Goal: Task Accomplishment & Management: Manage account settings

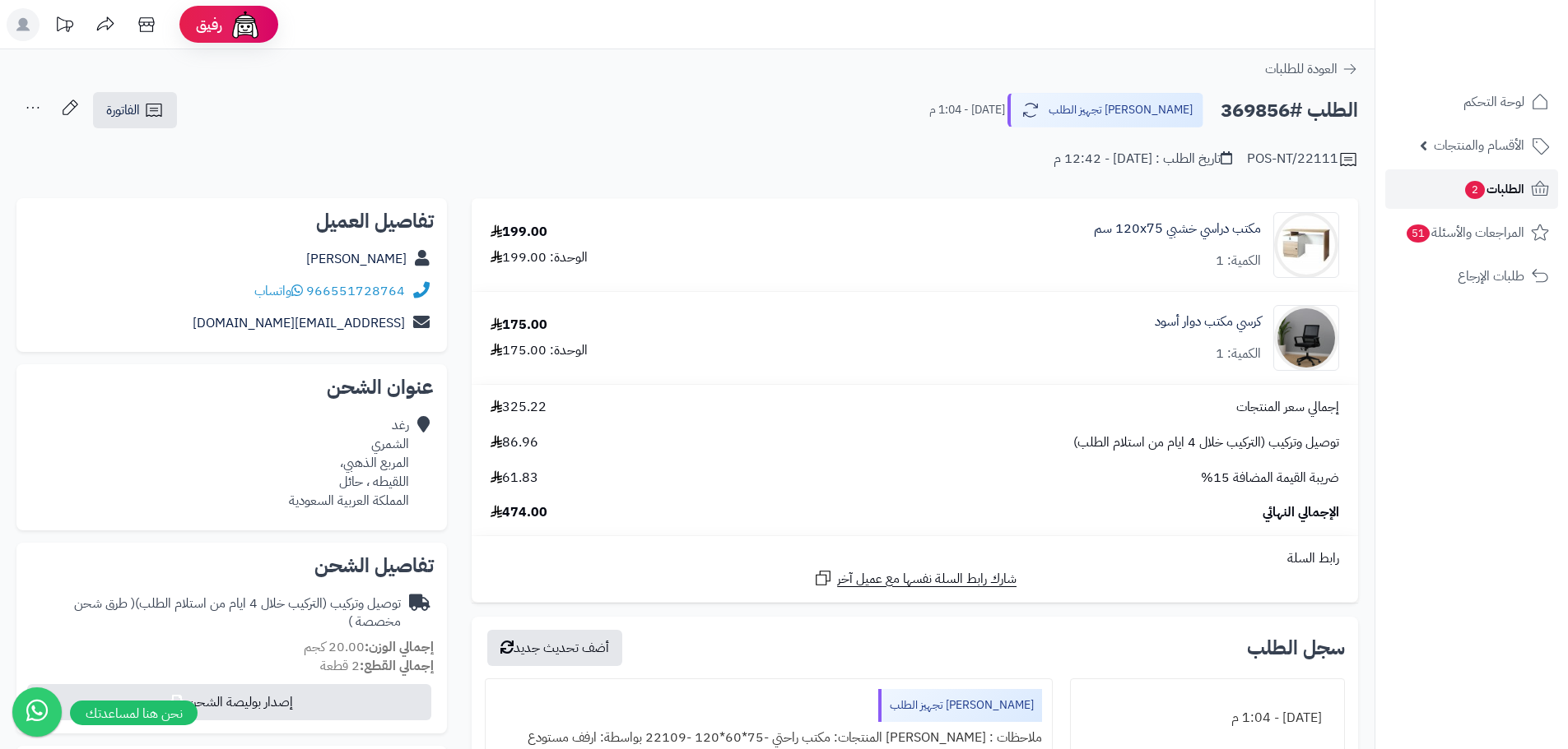
click at [1505, 197] on span "الطلبات 2" at bounding box center [1493, 189] width 61 height 23
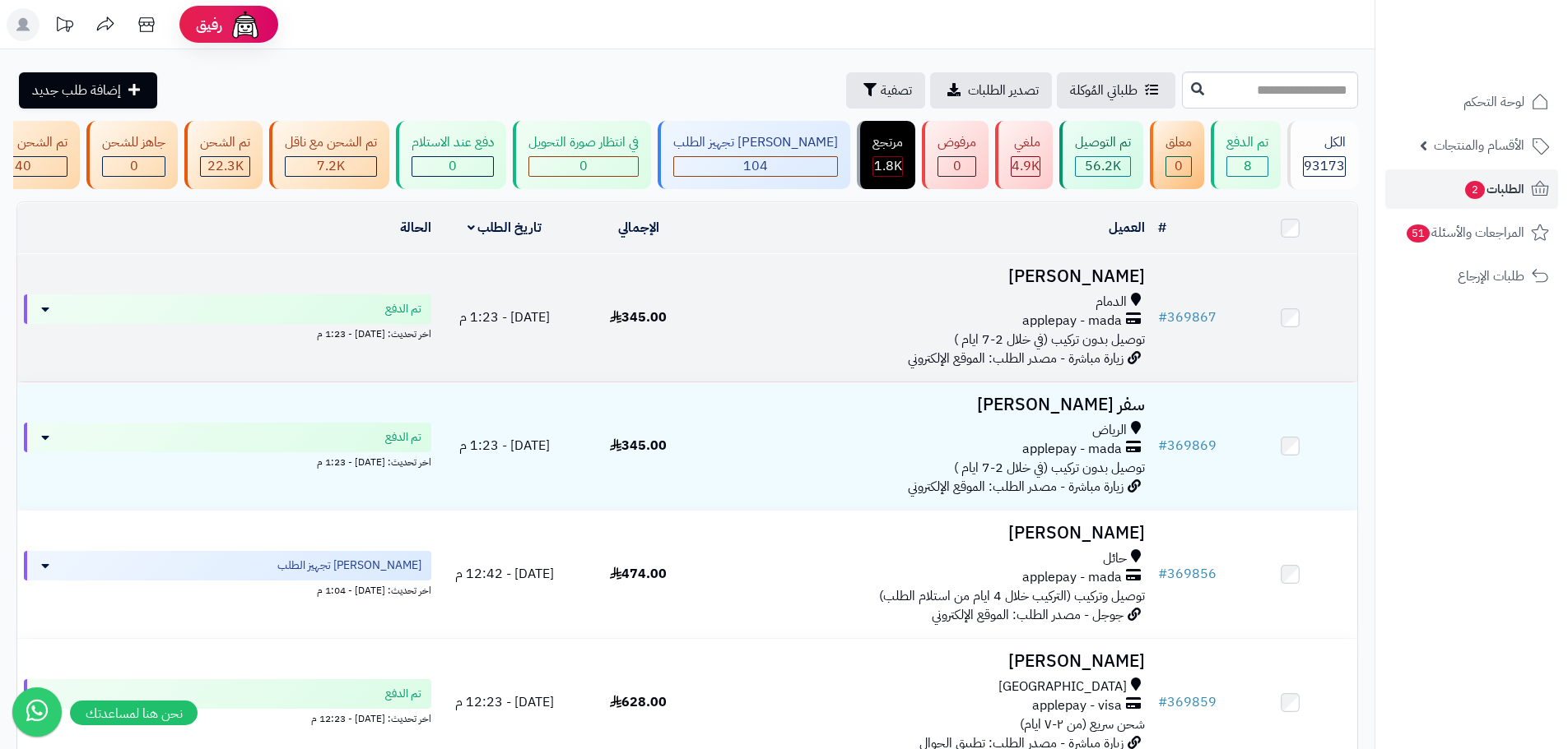
click at [647, 348] on td "345.00" at bounding box center [638, 318] width 134 height 128
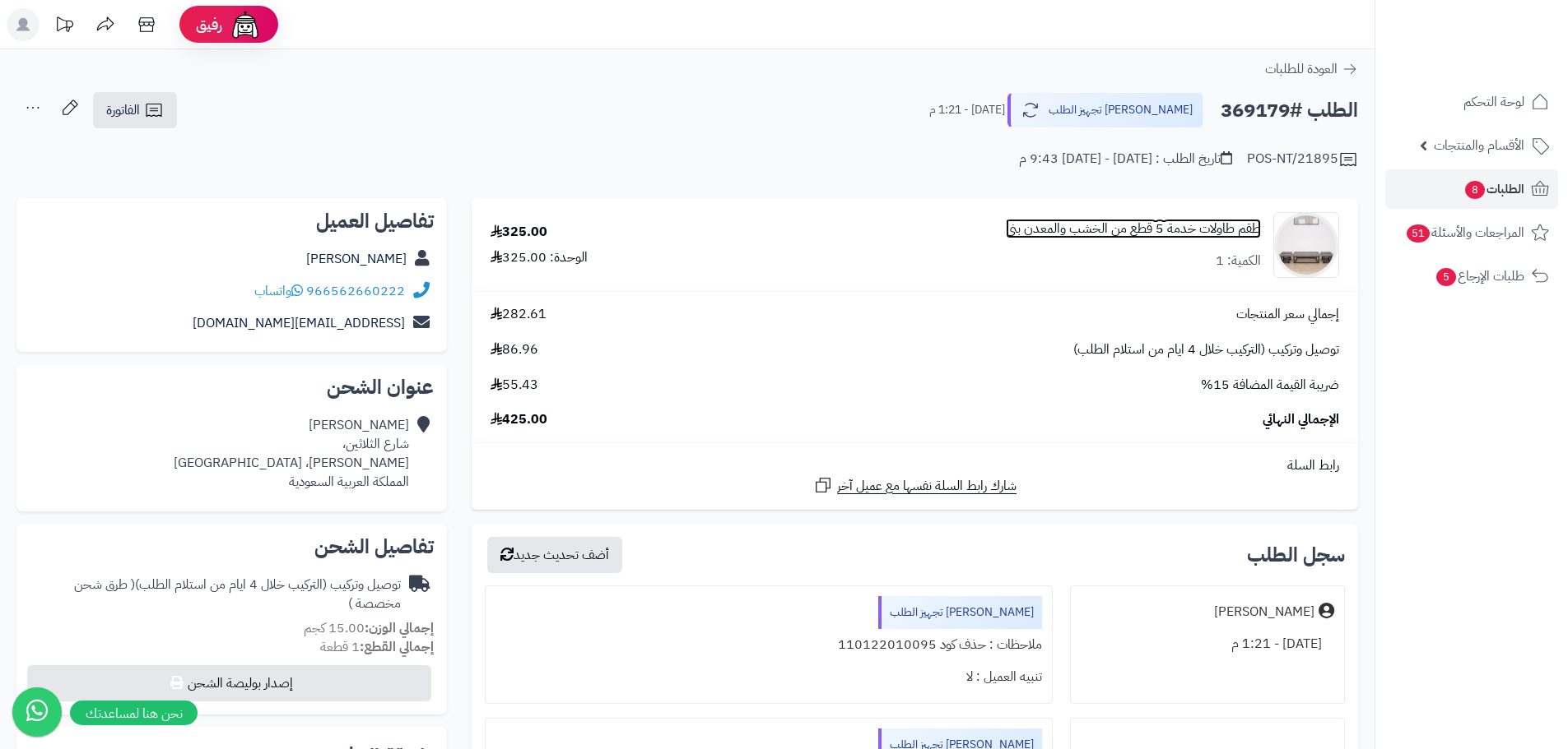
click at [1160, 223] on link "طقم طاولات خدمة 5 قطع من الخشب والمعدن بني" at bounding box center [1133, 229] width 255 height 19
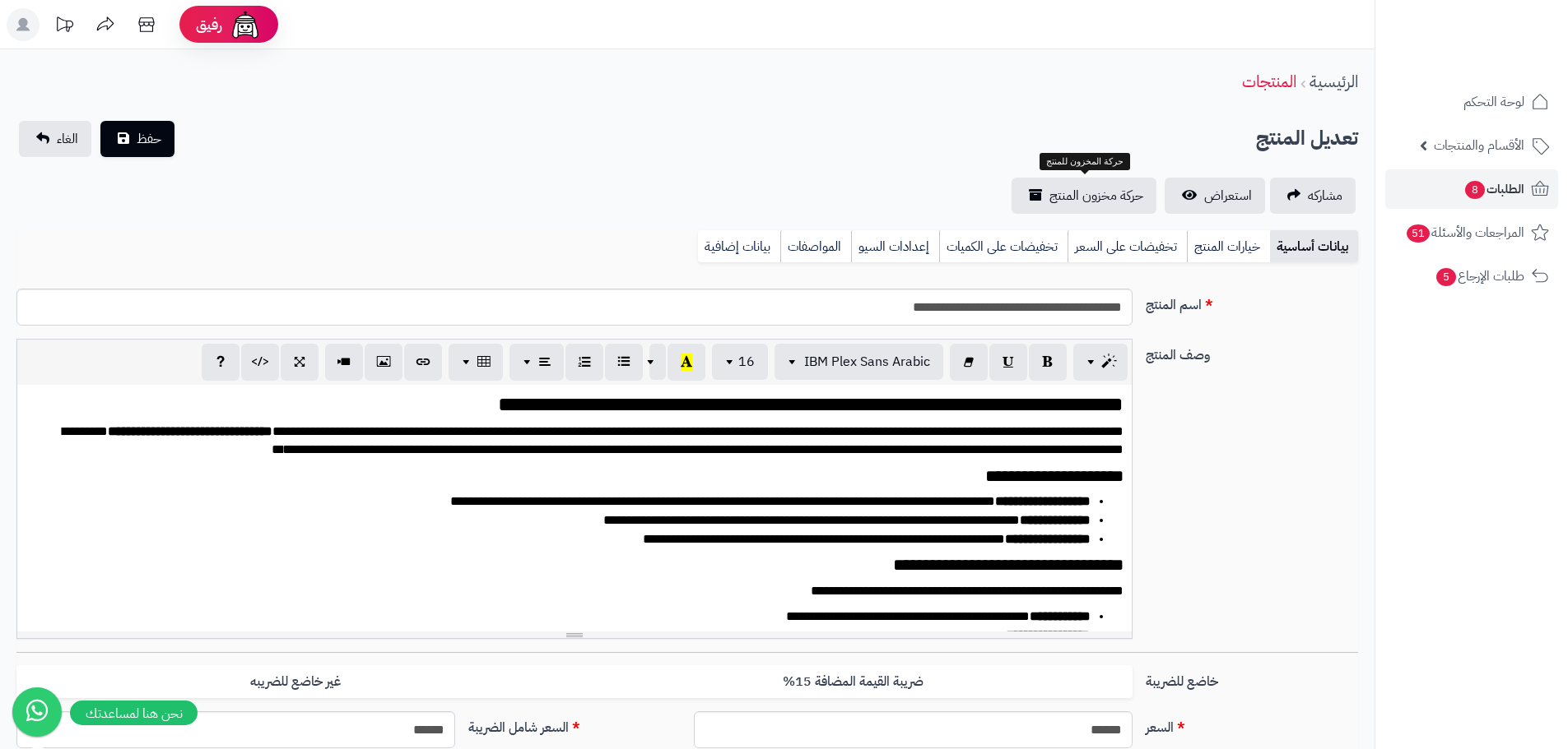
scroll to position [0, 12]
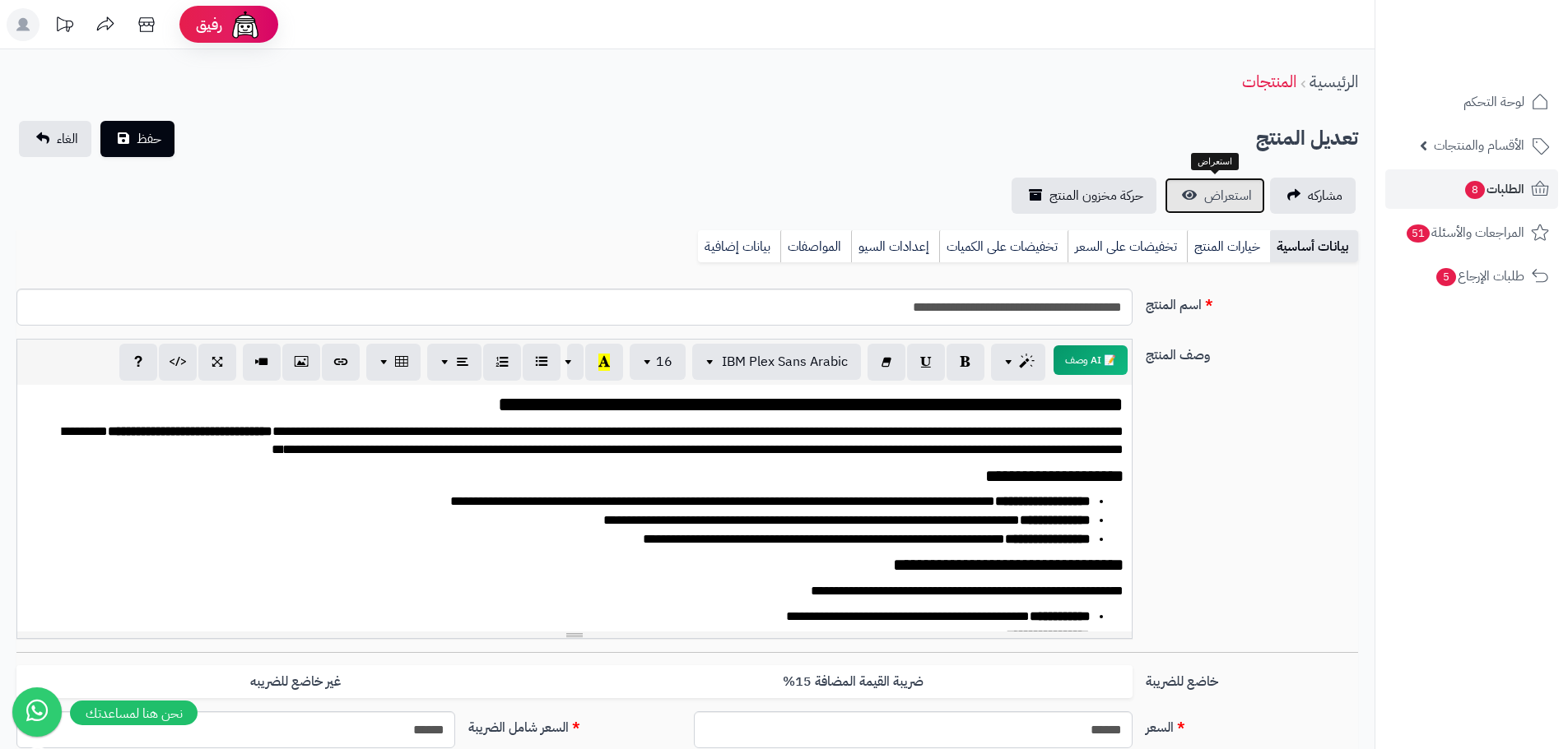
click at [1228, 203] on span "استعراض" at bounding box center [1228, 195] width 48 height 20
click at [733, 247] on link "بيانات إضافية" at bounding box center [739, 247] width 82 height 33
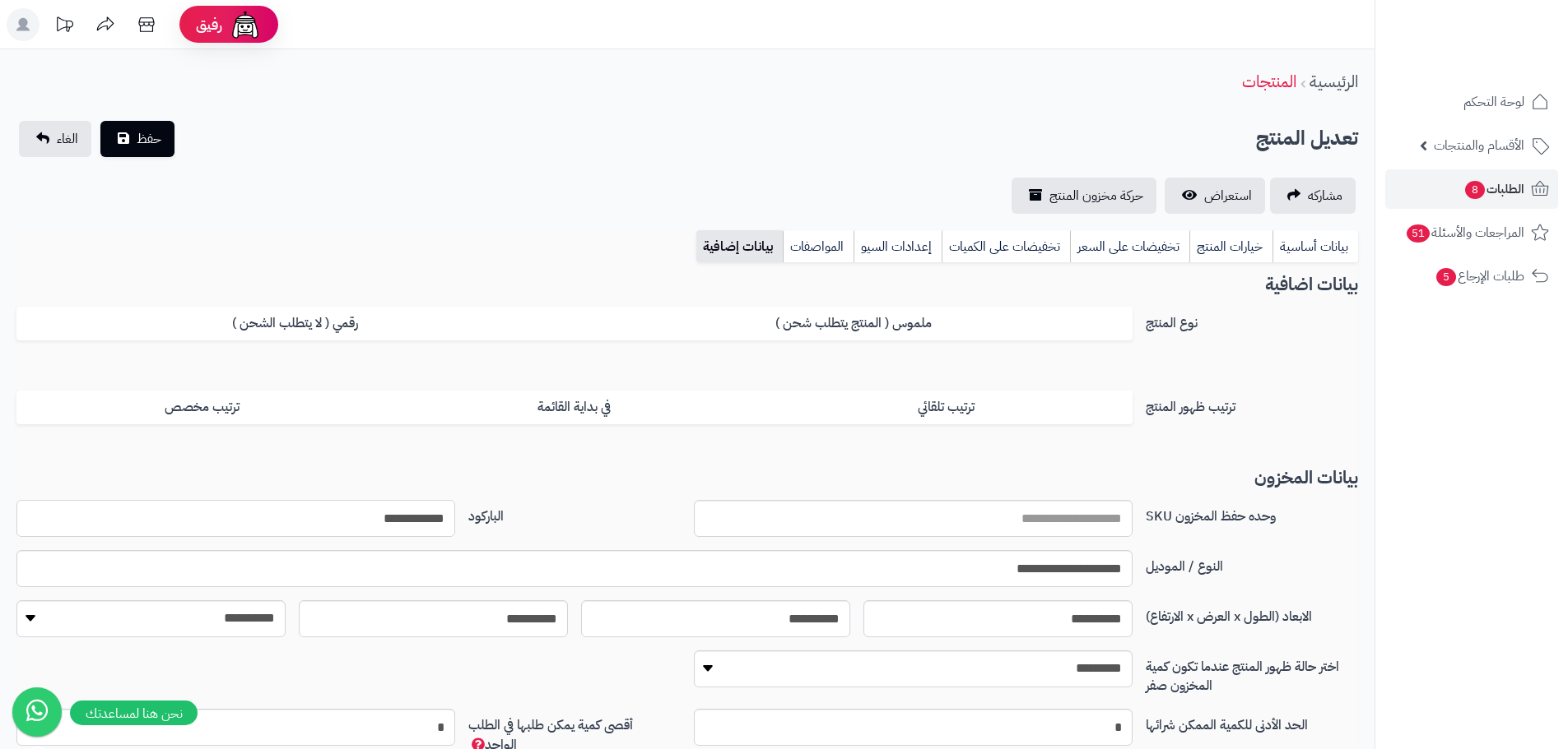
click at [394, 522] on input "**********" at bounding box center [235, 518] width 438 height 37
click at [1490, 197] on span "الطلبات 8" at bounding box center [1493, 189] width 61 height 23
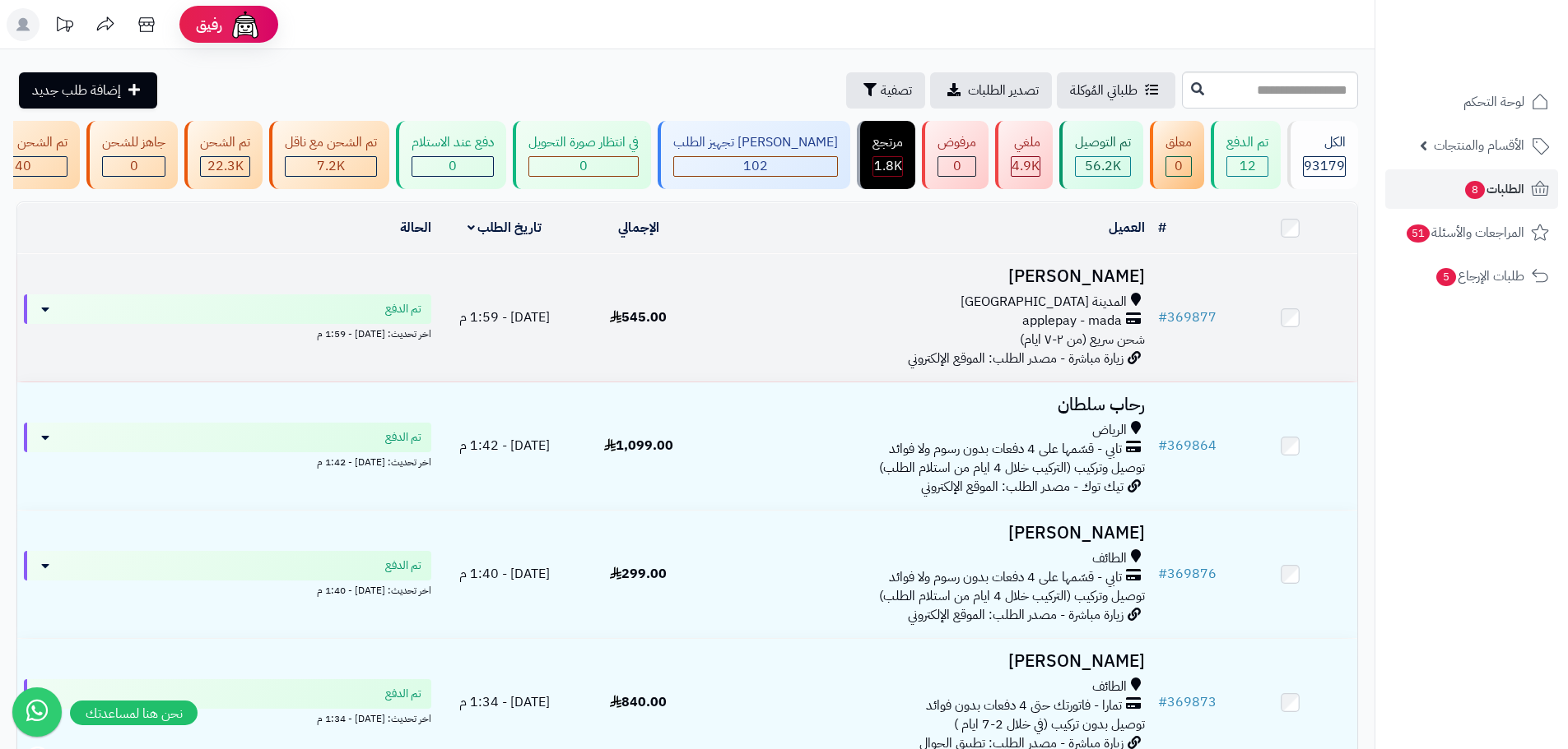
drag, startPoint x: 976, startPoint y: 338, endPoint x: 963, endPoint y: 339, distance: 13.0
click at [971, 330] on div "applepay - mada" at bounding box center [927, 321] width 432 height 19
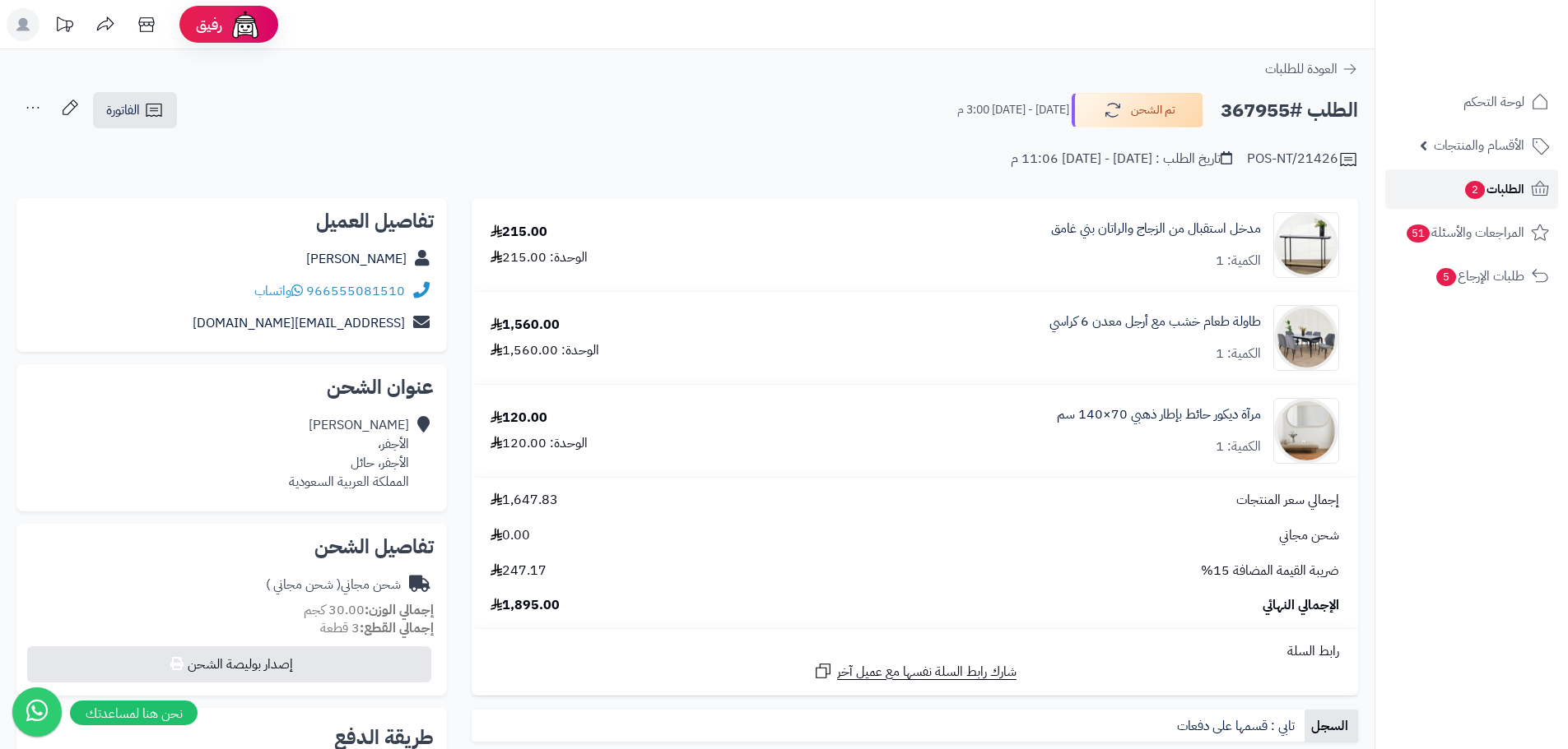
click at [1477, 188] on span "2" at bounding box center [1475, 189] width 20 height 18
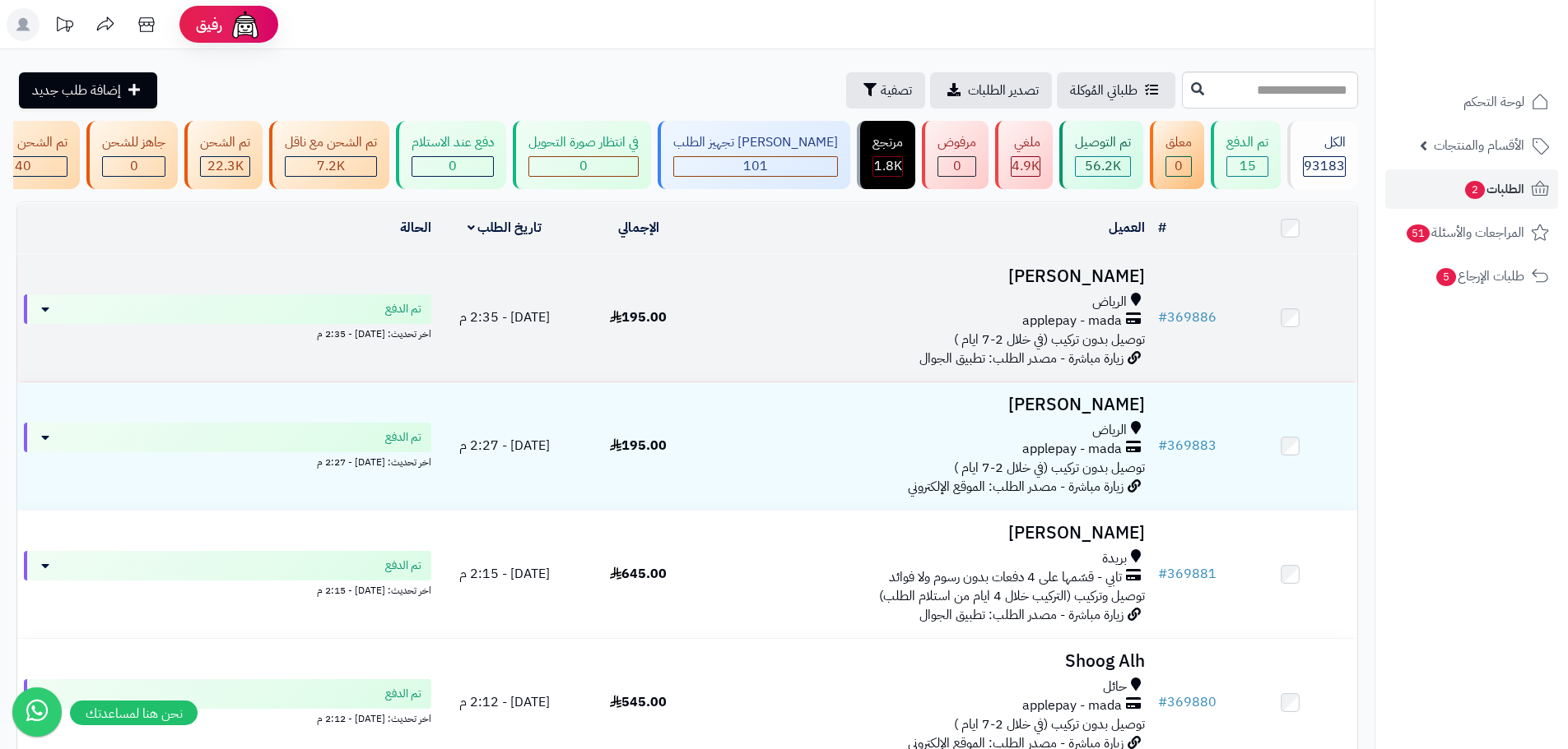
click at [606, 369] on td "195.00" at bounding box center [638, 318] width 134 height 128
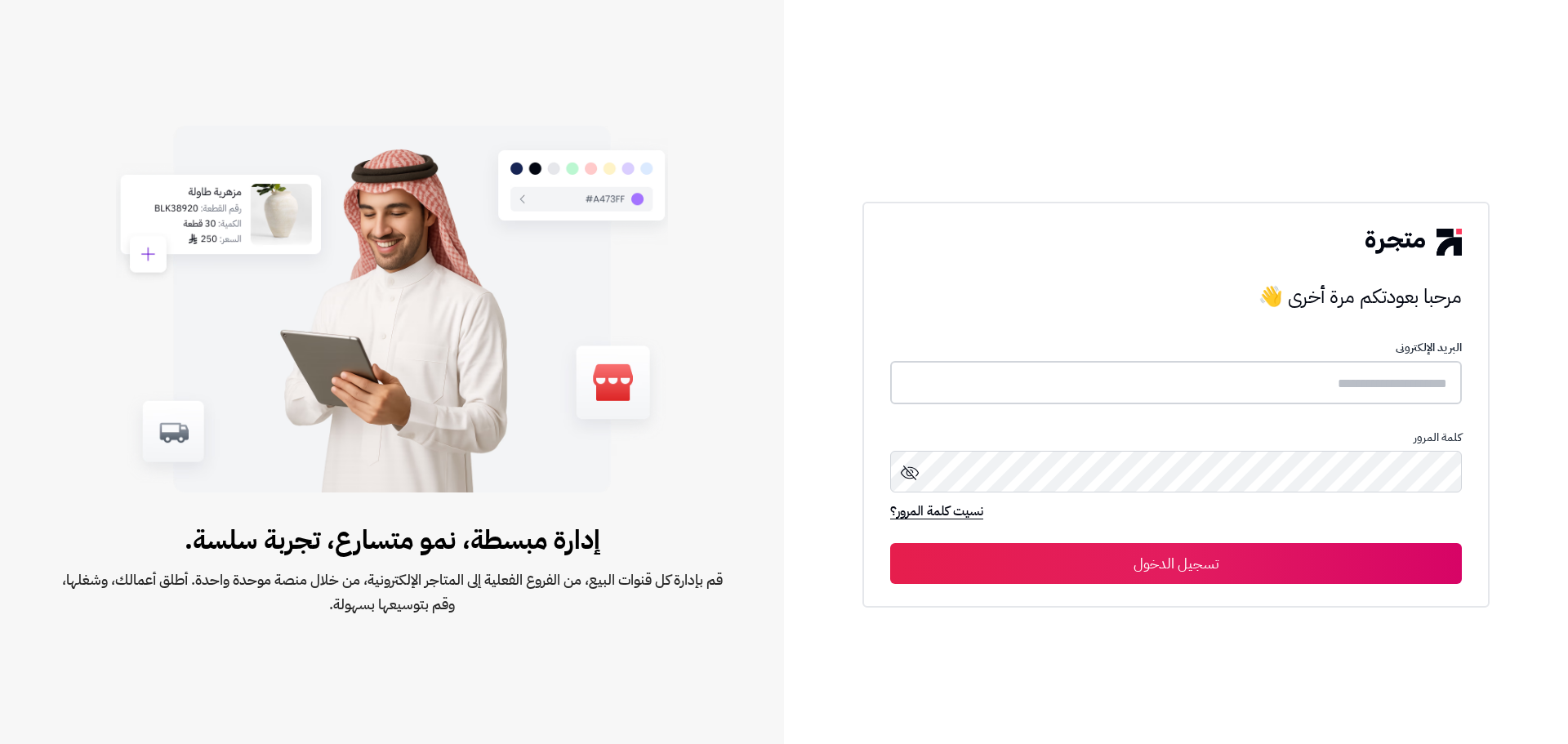
type input "**********"
click at [1170, 563] on button "تسجيل الدخول" at bounding box center [1175, 563] width 572 height 41
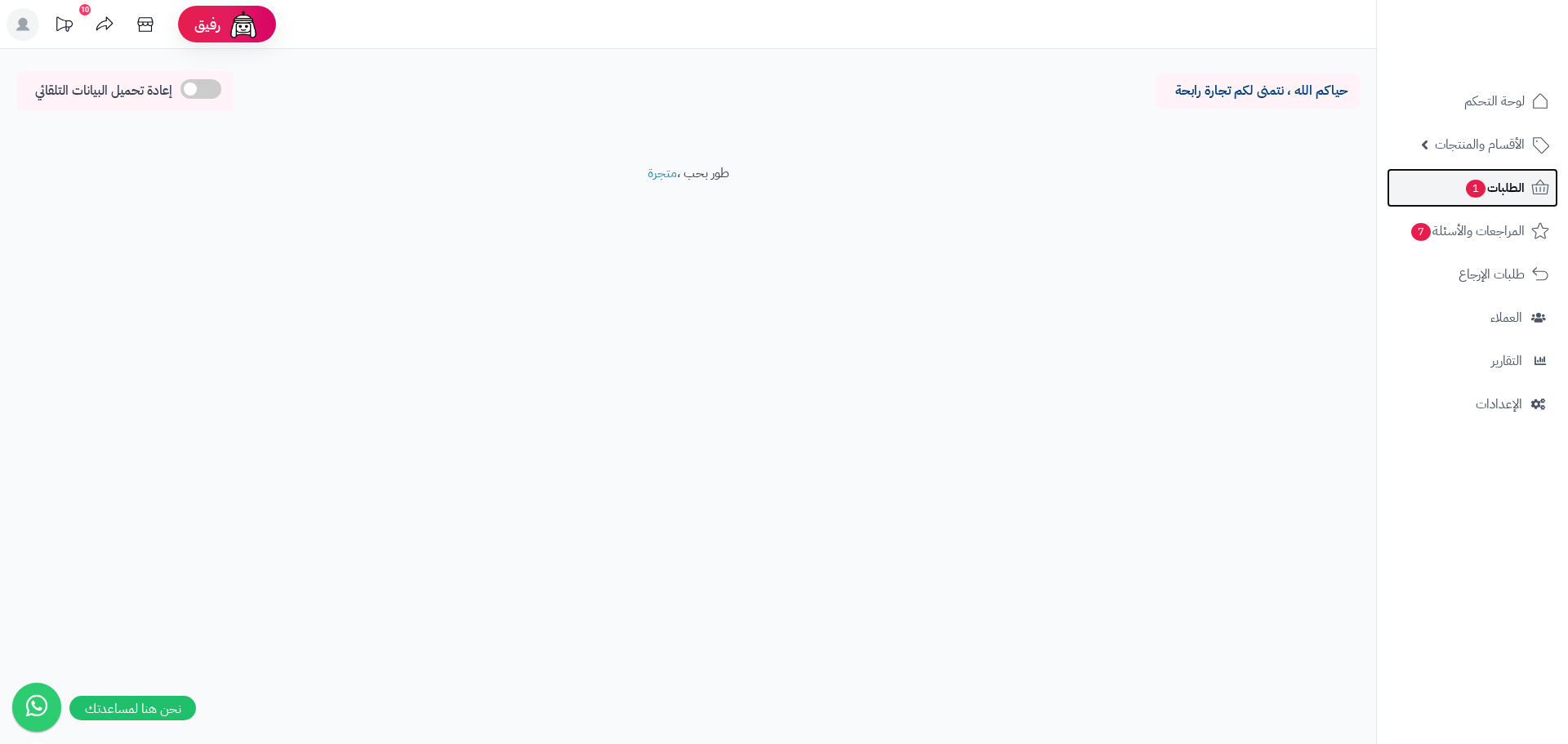
click at [1519, 183] on span "الطلبات 1" at bounding box center [1494, 188] width 60 height 23
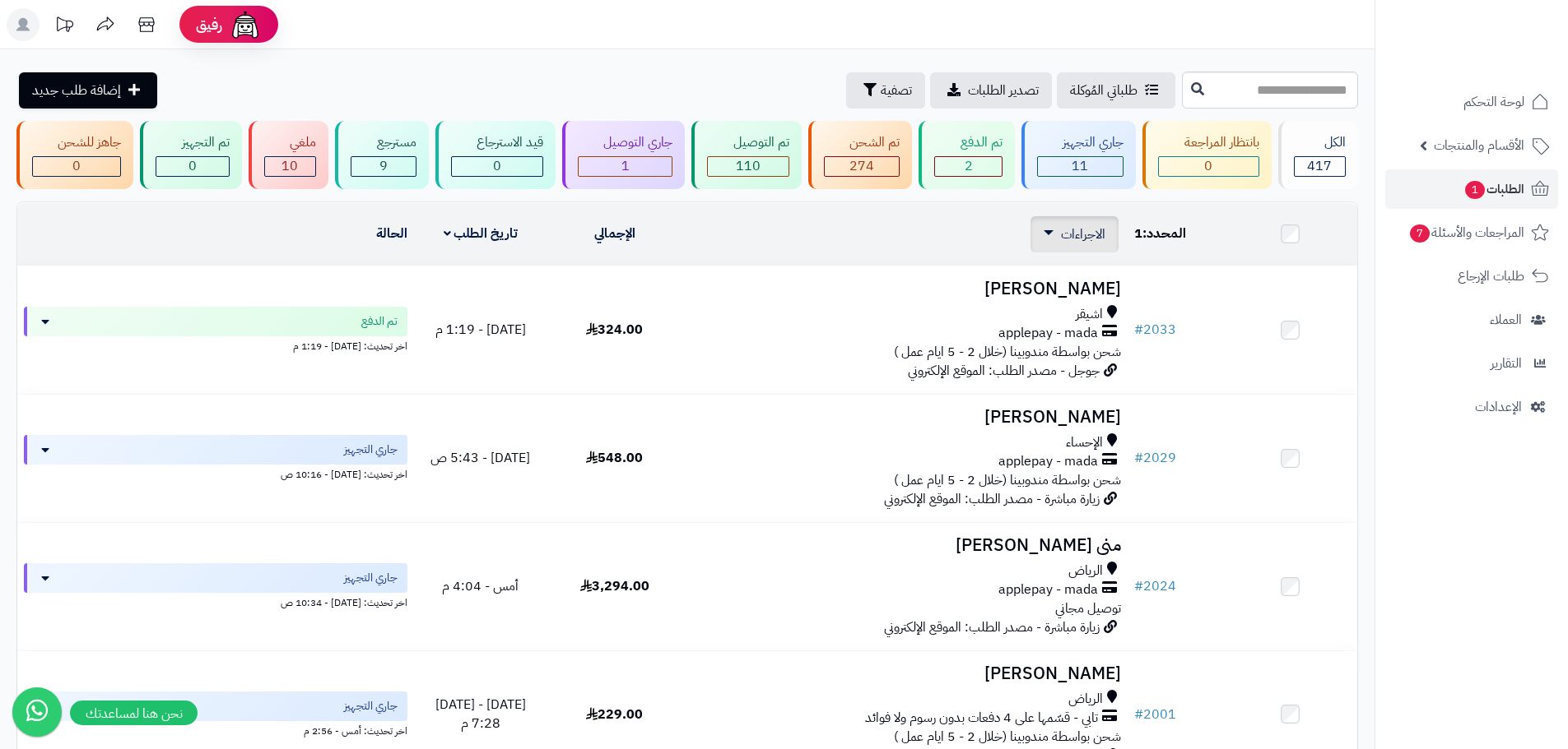
click at [1087, 229] on span "الاجراءات" at bounding box center [1083, 234] width 45 height 20
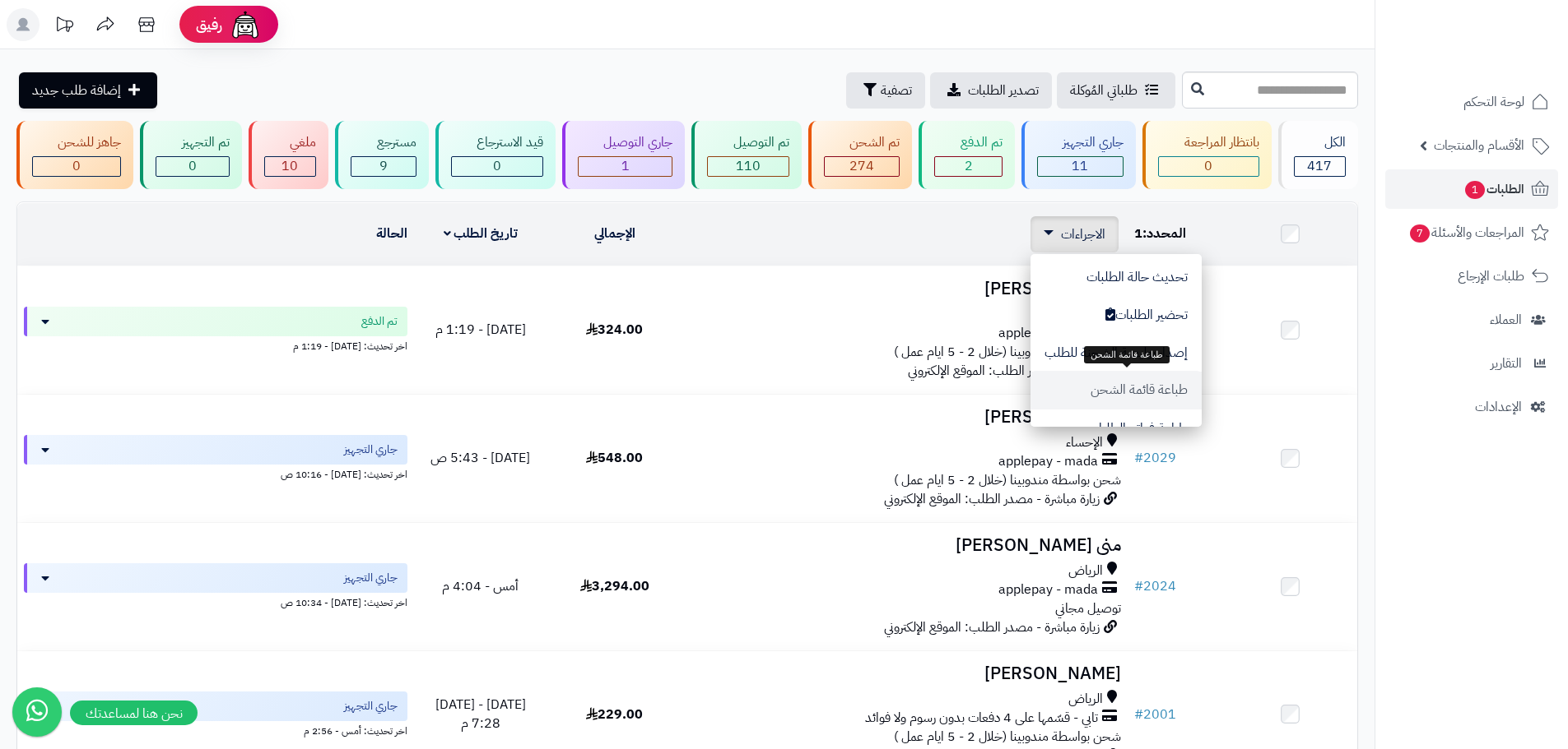
scroll to position [82, 0]
click at [1186, 345] on button "طباعة فواتير الطلبات" at bounding box center [1116, 346] width 171 height 38
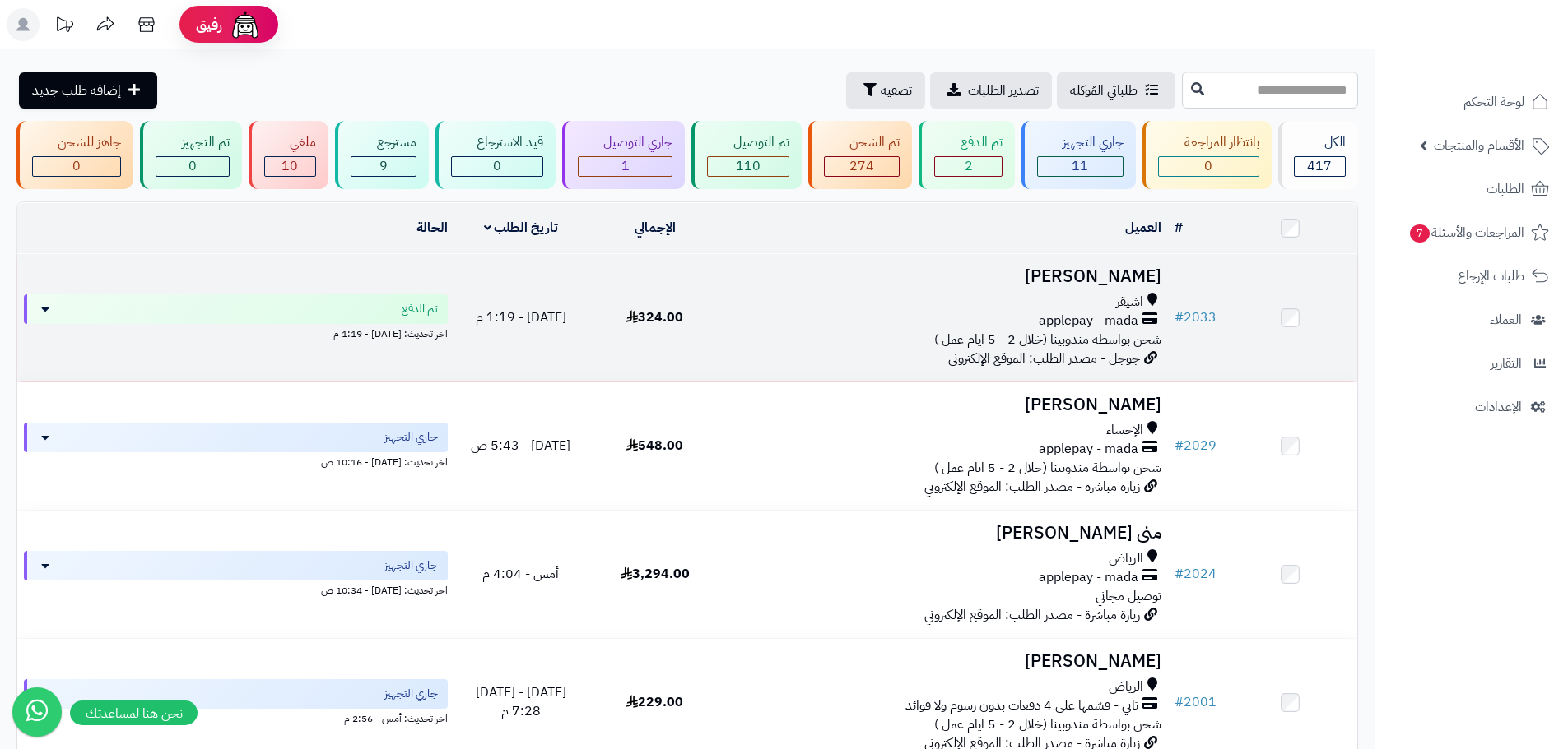
click at [726, 320] on td "Hela Fahad اشيقر applepay - mada شحن بواسطة مندوبينا (خلال 2 - 5 ايام عمل ) جوج…" at bounding box center [945, 318] width 446 height 128
click at [787, 348] on td "Hela Fahad اشيقر applepay - mada شحن بواسطة مندوبينا (خلال 2 - 5 ايام عمل ) جوج…" at bounding box center [945, 318] width 446 height 128
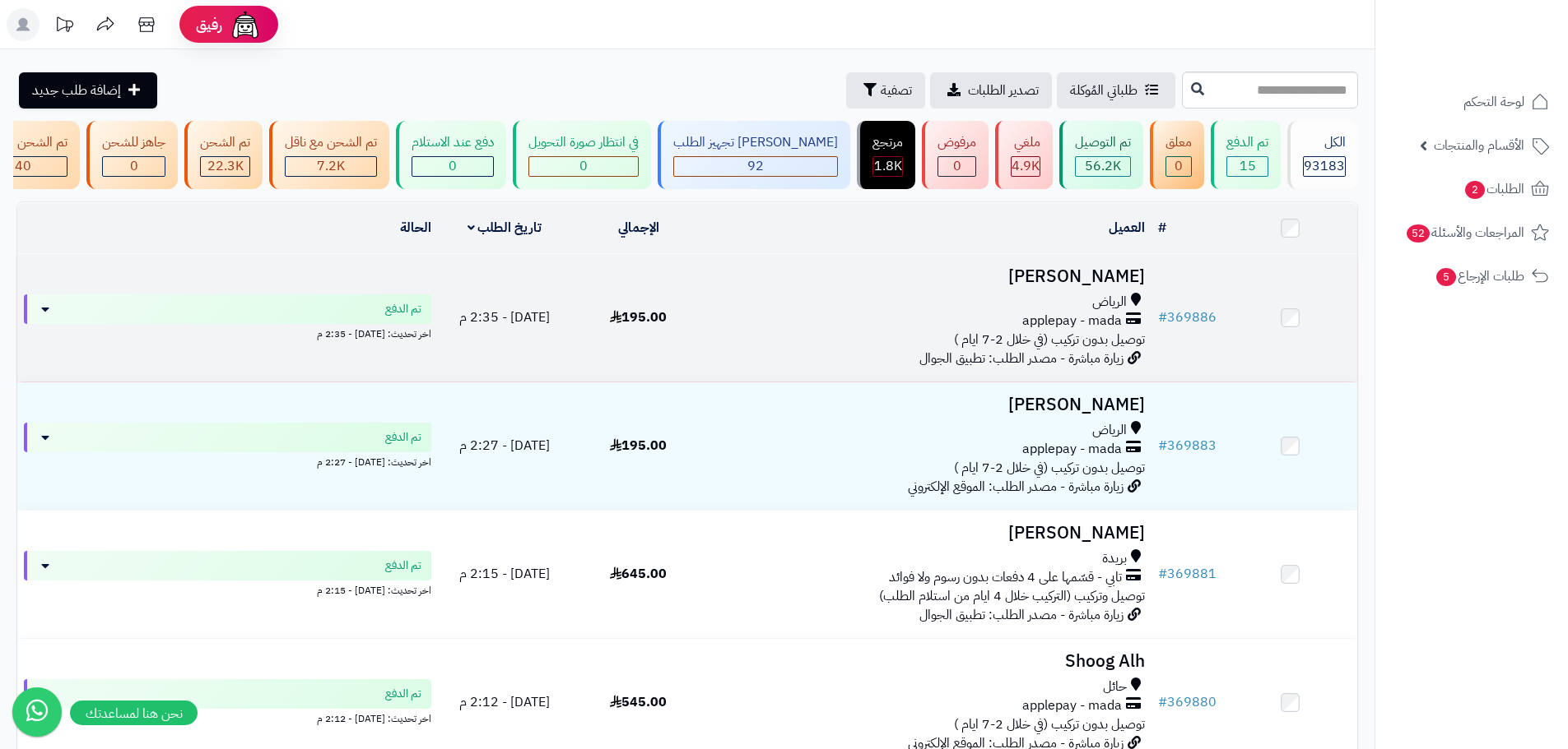
click at [887, 342] on div "الرياض applepay - mada توصيل بدون تركيب (في خلال 2-7 ايام )" at bounding box center [927, 321] width 432 height 56
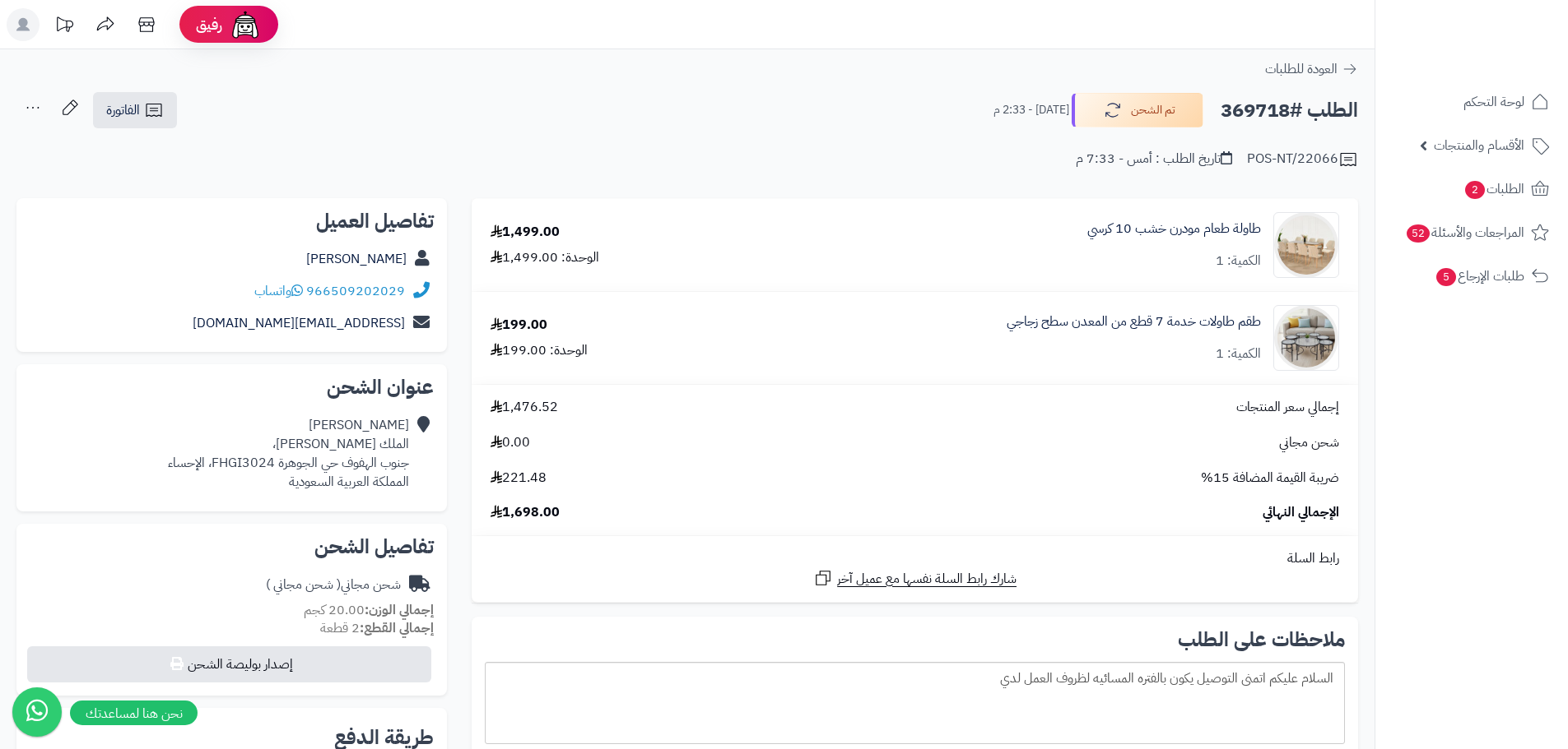
click at [1252, 111] on h2 "الطلب #369718" at bounding box center [1289, 110] width 137 height 33
click at [1252, 110] on h2 "الطلب #369718" at bounding box center [1289, 110] width 137 height 33
copy h2 "369718"
click at [116, 102] on span "الفاتورة" at bounding box center [122, 110] width 33 height 20
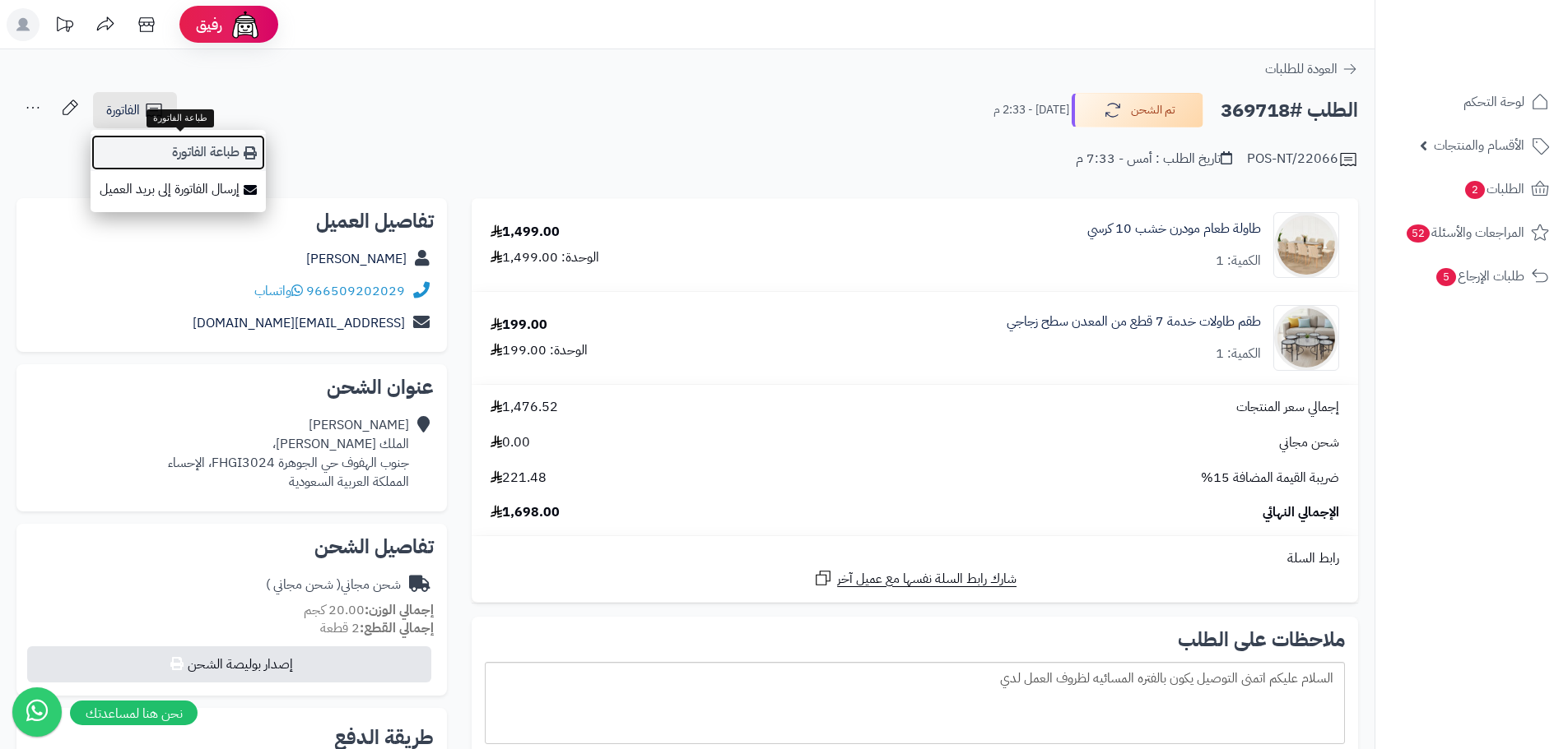
click at [194, 153] on link "طباعة الفاتورة" at bounding box center [178, 152] width 176 height 37
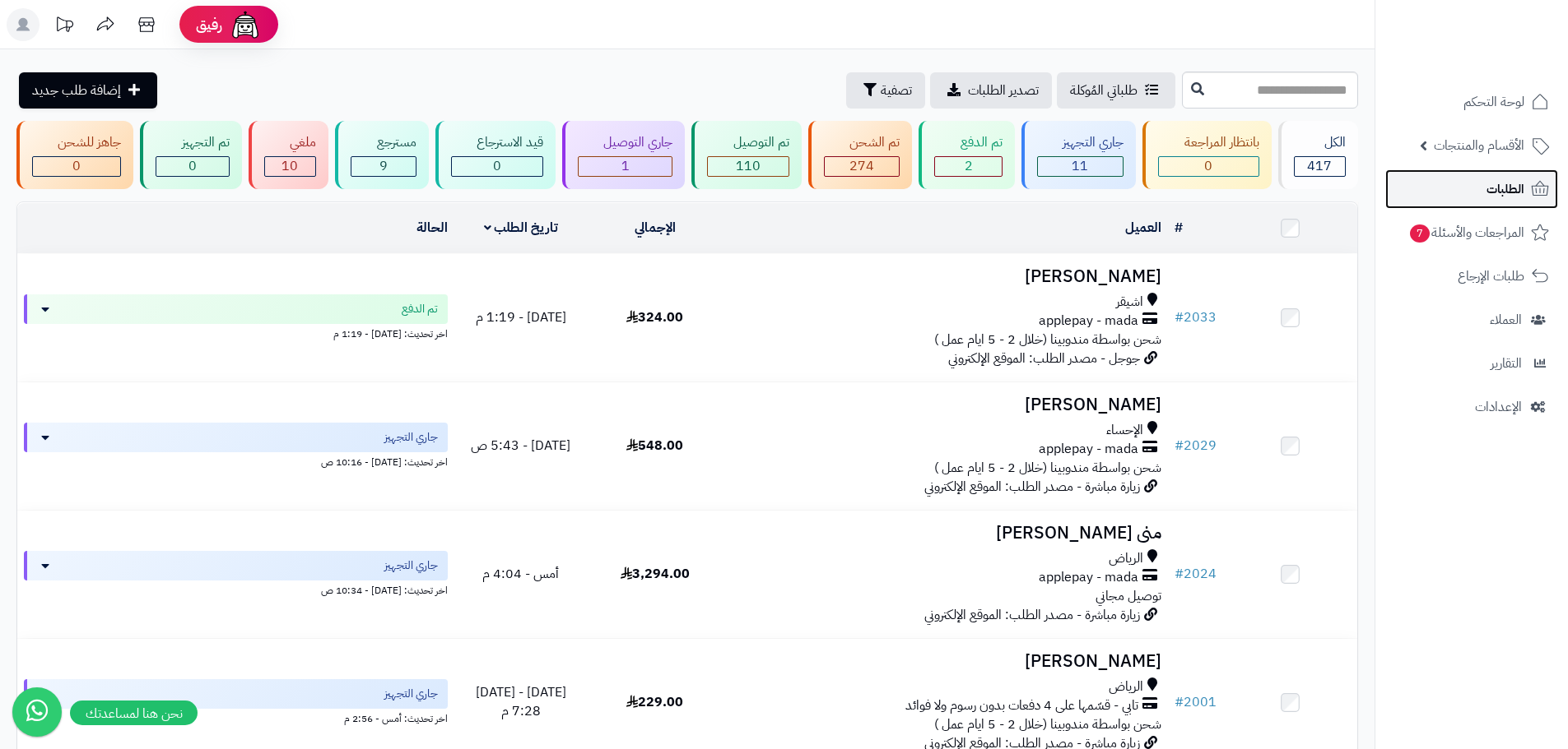
click at [1499, 188] on span "الطلبات" at bounding box center [1505, 189] width 38 height 23
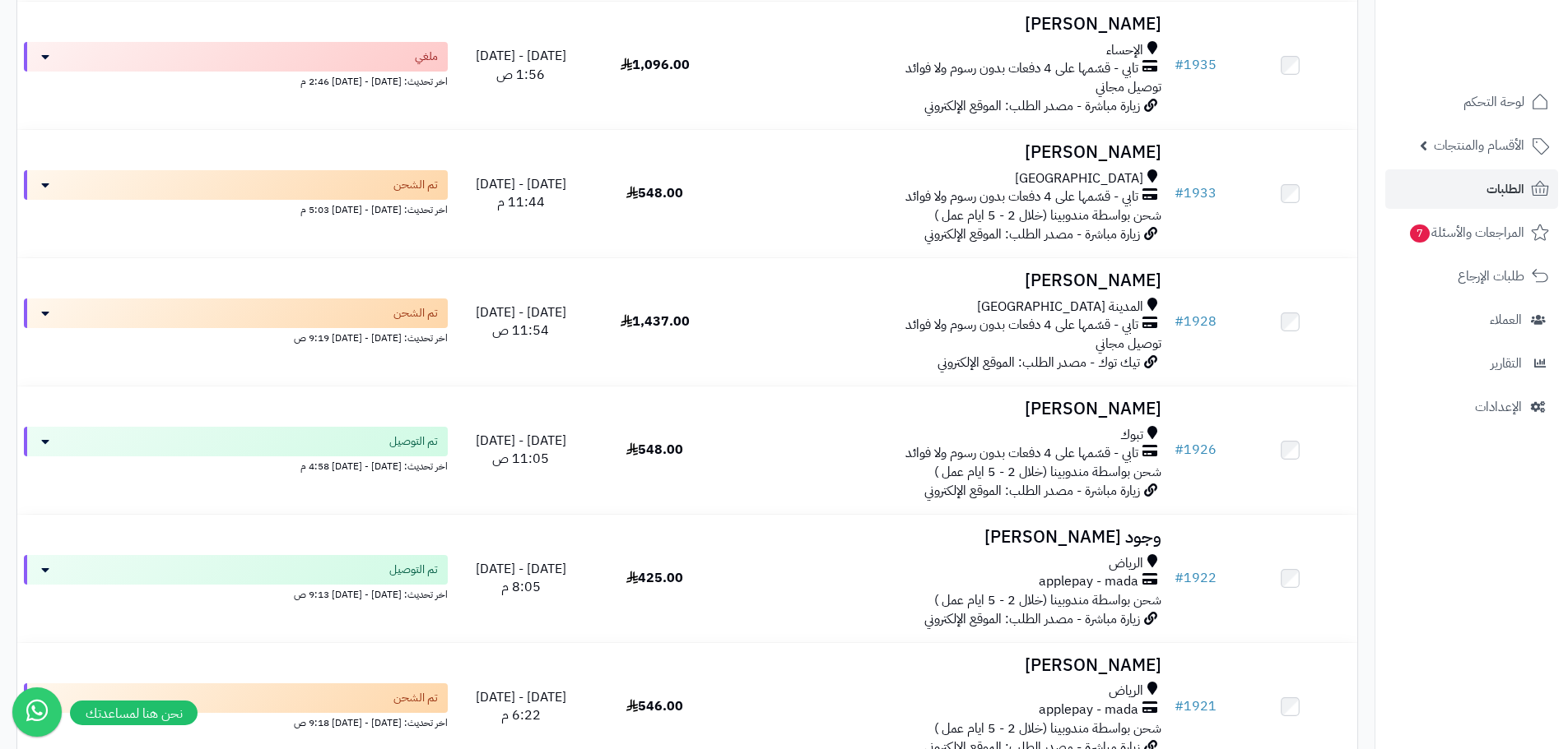
scroll to position [3373, 0]
